Goal: Information Seeking & Learning: Learn about a topic

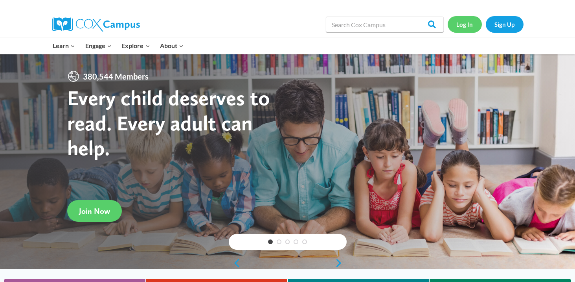
click at [467, 22] on link "Log In" at bounding box center [465, 24] width 34 height 16
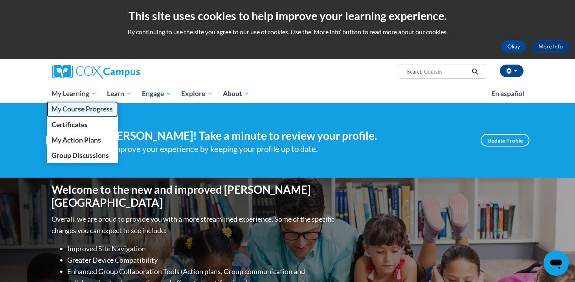
click at [78, 109] on span "My Course Progress" at bounding box center [82, 109] width 61 height 8
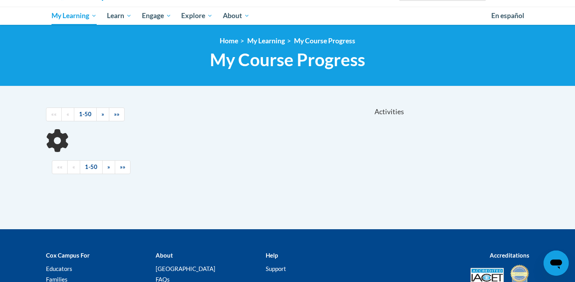
scroll to position [105, 0]
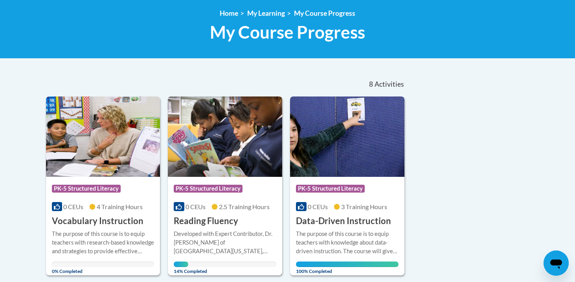
click at [206, 215] on h3 "Reading Fluency" at bounding box center [206, 221] width 64 height 12
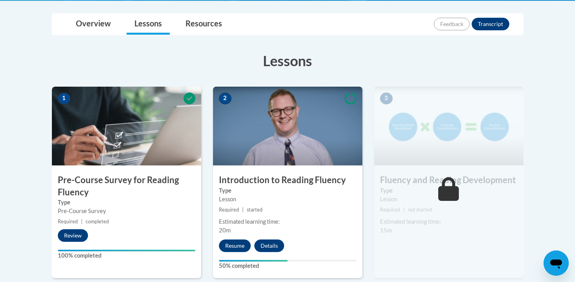
scroll to position [213, 0]
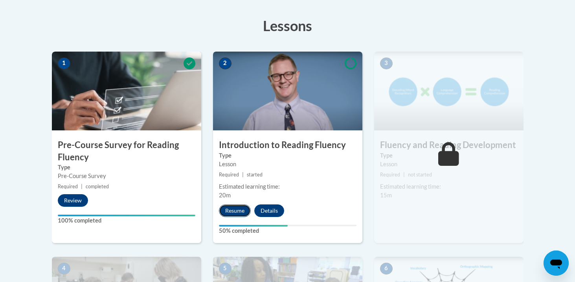
click at [236, 213] on button "Resume" at bounding box center [235, 210] width 32 height 13
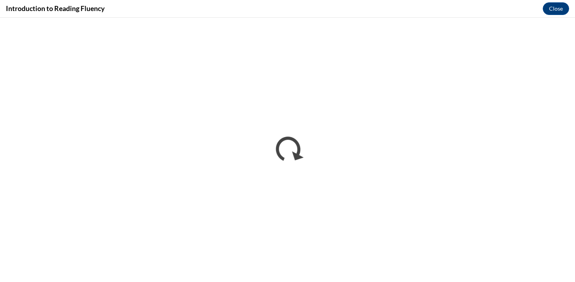
scroll to position [0, 0]
click at [559, 5] on button "Close" at bounding box center [556, 8] width 26 height 13
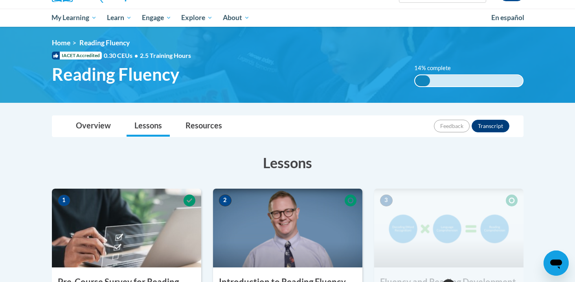
scroll to position [249, 0]
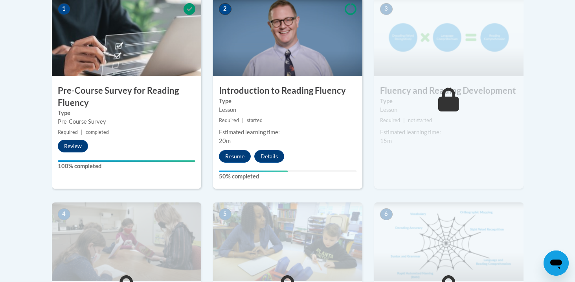
scroll to position [259, 0]
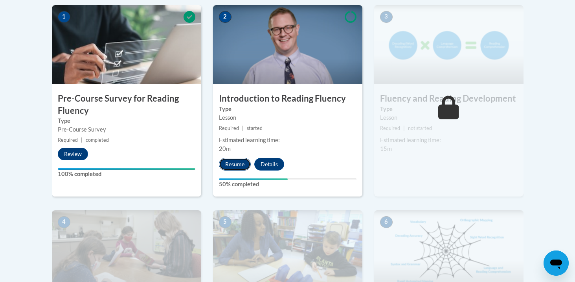
click at [229, 161] on button "Resume" at bounding box center [235, 164] width 32 height 13
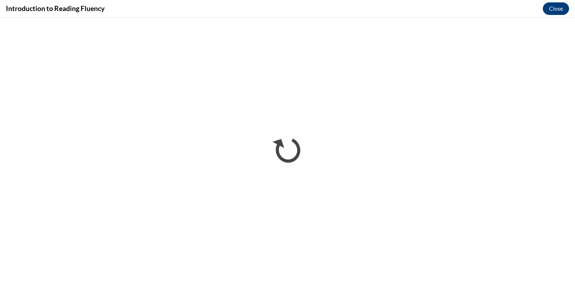
scroll to position [0, 0]
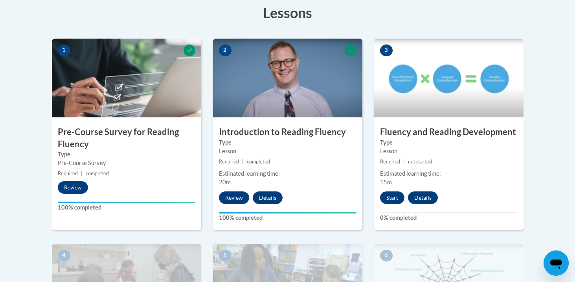
scroll to position [247, 0]
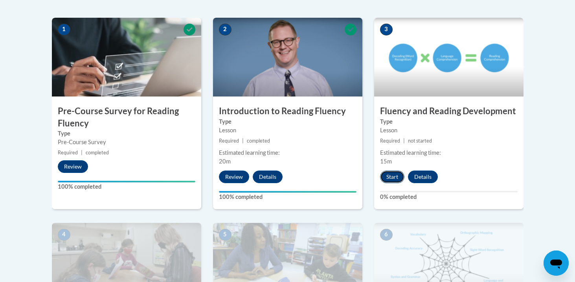
click at [396, 175] on button "Start" at bounding box center [392, 176] width 24 height 13
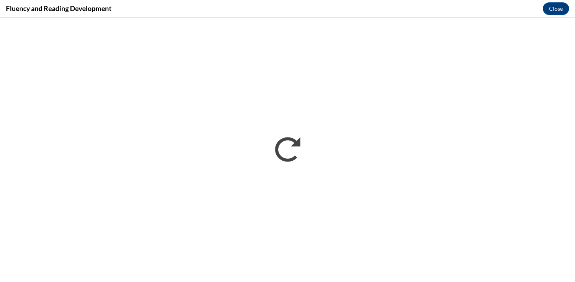
scroll to position [0, 0]
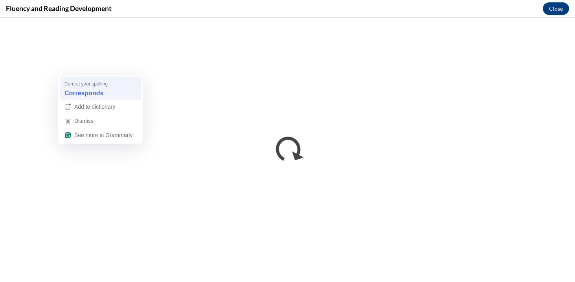
click at [125, 91] on div "Corresponds" at bounding box center [100, 93] width 75 height 13
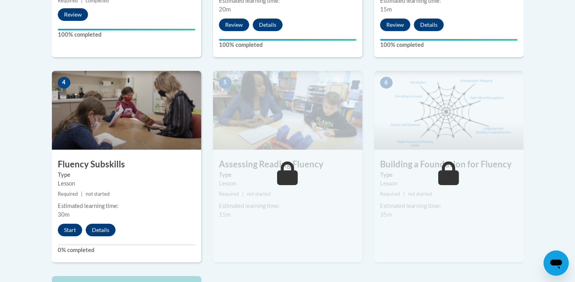
scroll to position [412, 0]
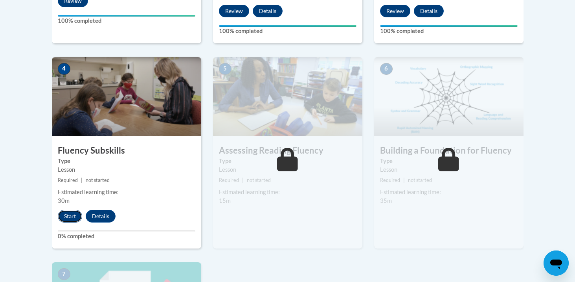
click at [69, 215] on button "Start" at bounding box center [70, 216] width 24 height 13
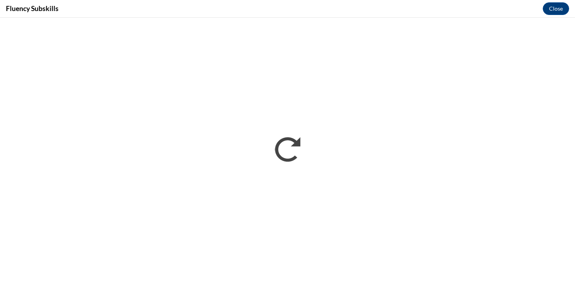
scroll to position [0, 0]
